Goal: Find specific page/section: Find specific page/section

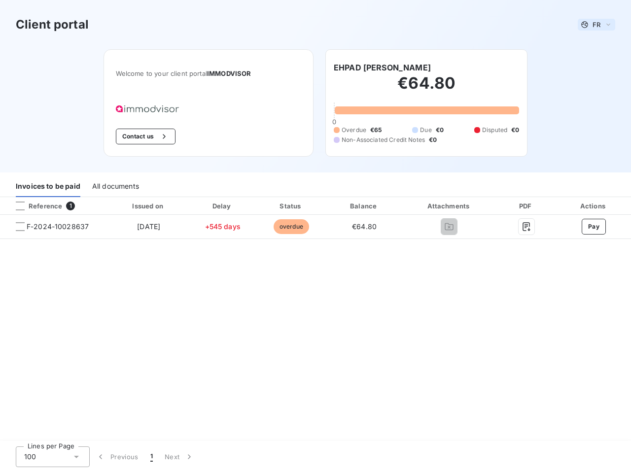
click at [596, 25] on span "FR" at bounding box center [596, 25] width 8 height 8
click at [144, 137] on button "Contact us" at bounding box center [146, 137] width 60 height 16
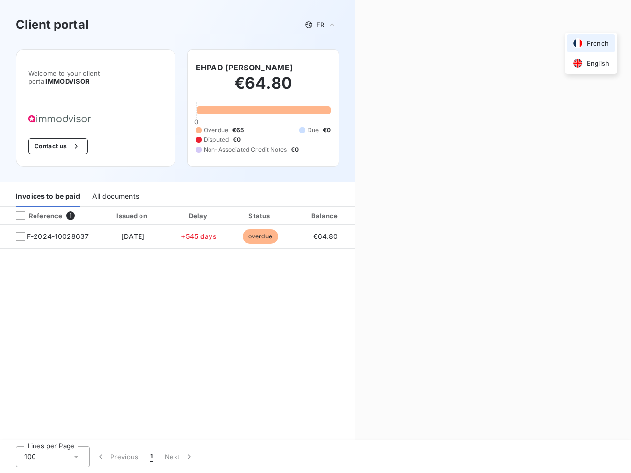
click at [380, 68] on div "Contact us Fill out the form below, and a member of our team will get back to y…" at bounding box center [493, 236] width 276 height 473
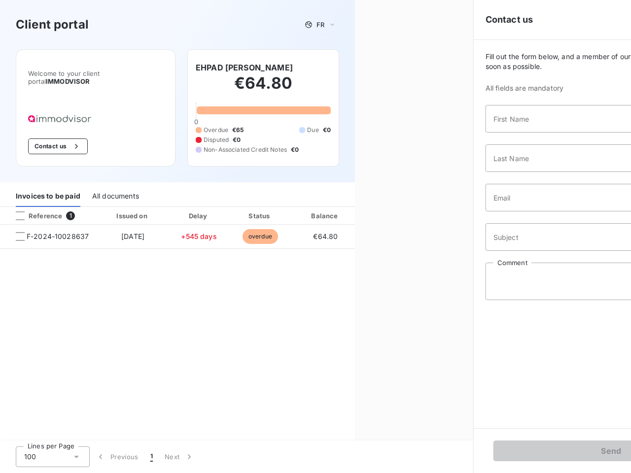
click at [48, 187] on div "Invoices to be paid" at bounding box center [48, 196] width 65 height 21
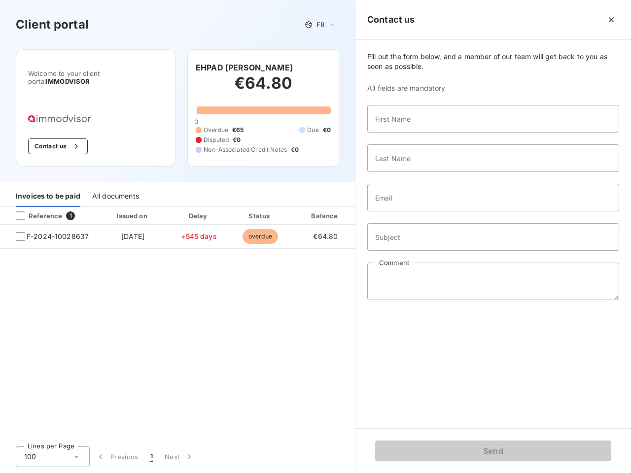
click at [115, 187] on div "All documents" at bounding box center [115, 196] width 47 height 21
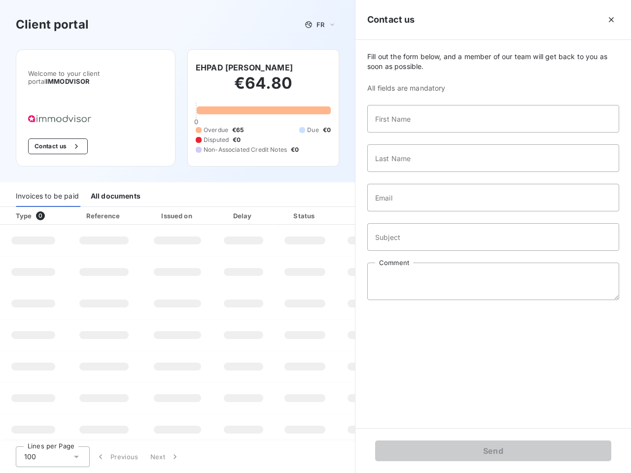
click at [54, 206] on div "Invoices to be paid" at bounding box center [47, 196] width 63 height 21
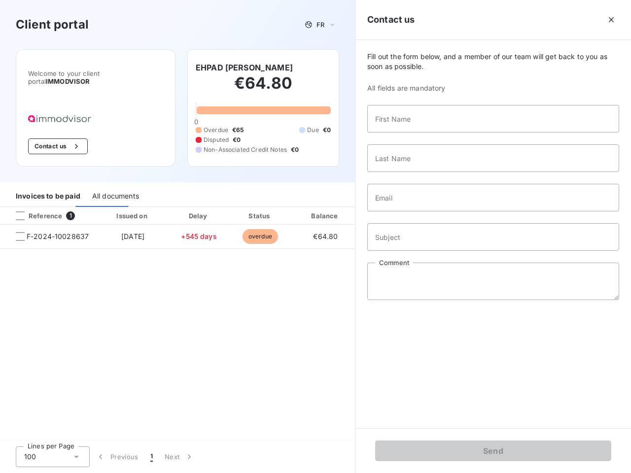
click at [20, 206] on div "Invoices to be paid" at bounding box center [48, 196] width 65 height 21
click at [148, 206] on div "Invoices to be paid All documents" at bounding box center [177, 196] width 355 height 21
click at [222, 206] on div "Invoices to be paid All documents" at bounding box center [177, 196] width 355 height 21
click at [291, 206] on div "Invoices to be paid All documents" at bounding box center [177, 196] width 355 height 21
